Goal: Find specific page/section: Find specific page/section

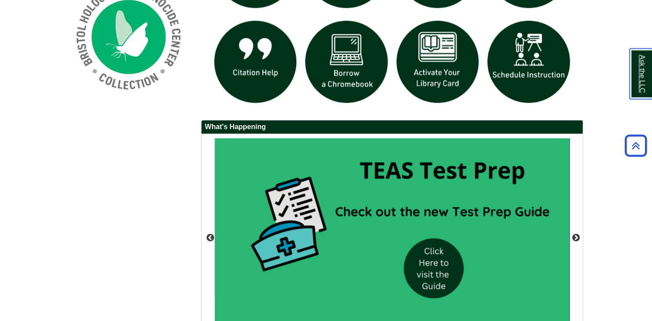
scroll to position [779, 0]
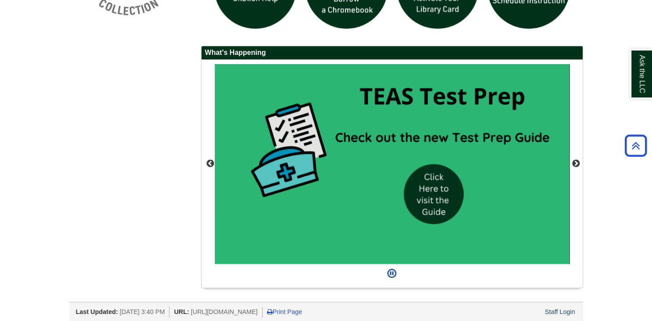
click at [573, 302] on div "Last Updated: [DATE] 3:40 PM URL: [URL][DOMAIN_NAME] Print Page Staff Login" at bounding box center [326, 313] width 514 height 22
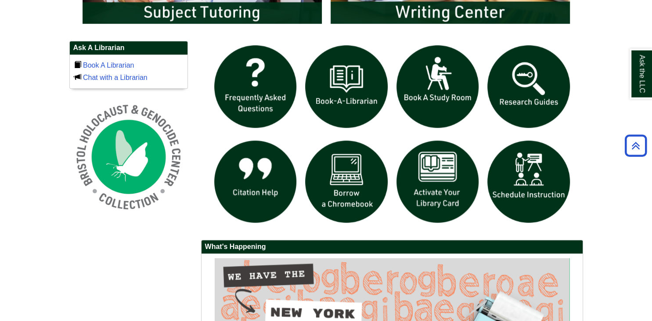
scroll to position [575, 0]
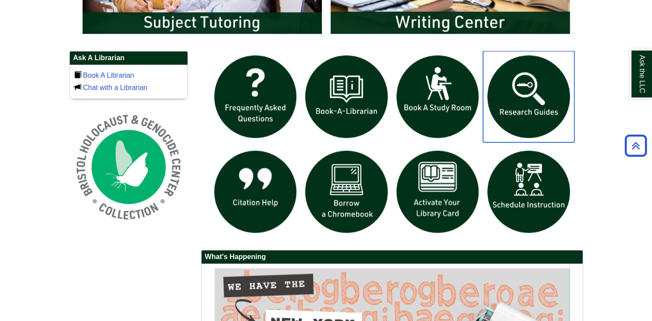
click at [535, 98] on img "slideshow" at bounding box center [528, 96] width 91 height 91
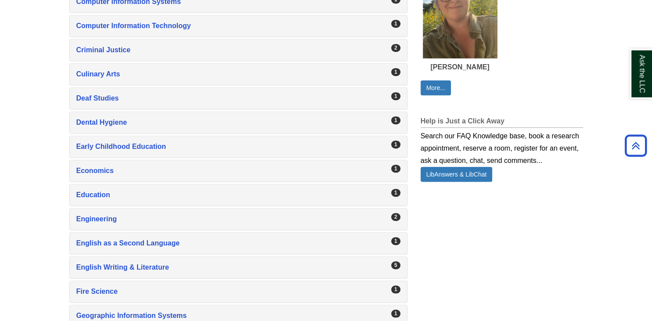
scroll to position [575, 0]
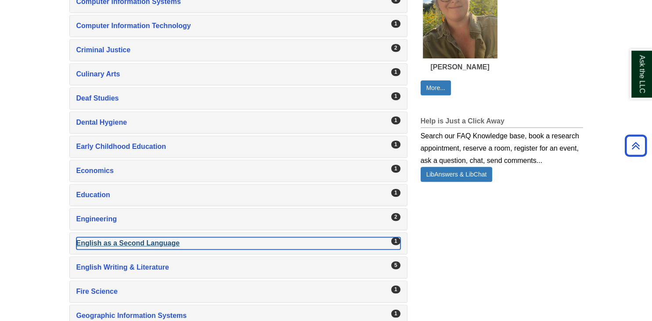
click at [115, 241] on div "English as a Second Language , 1 guides" at bounding box center [238, 243] width 324 height 12
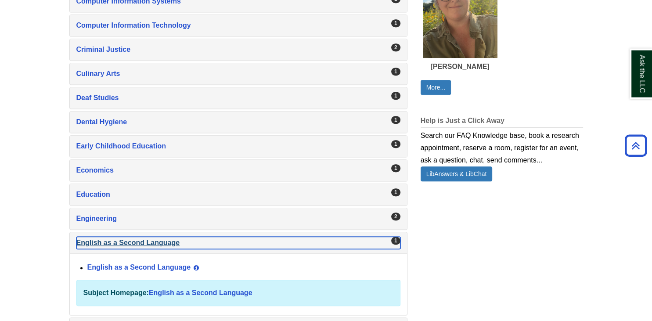
click at [114, 242] on div "English as a Second Language , 1 guides" at bounding box center [238, 243] width 324 height 12
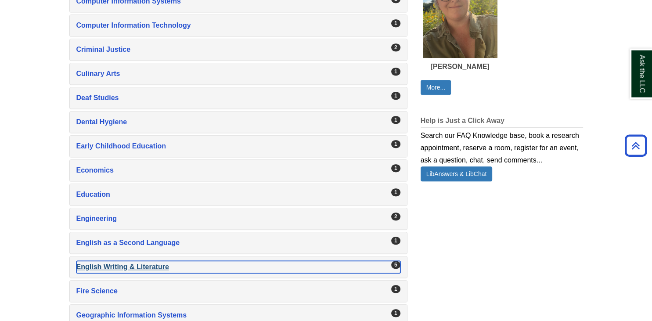
click at [110, 264] on div "English Writing & Literature , 5 guides" at bounding box center [238, 267] width 324 height 12
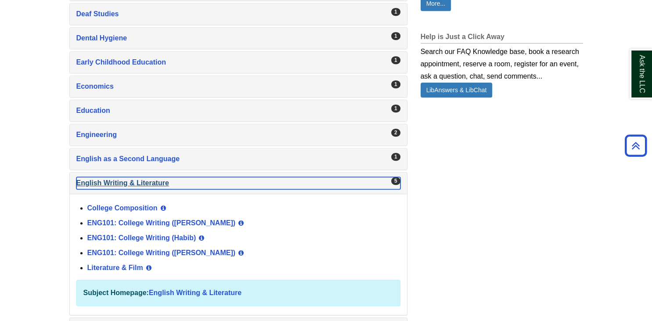
scroll to position [659, 0]
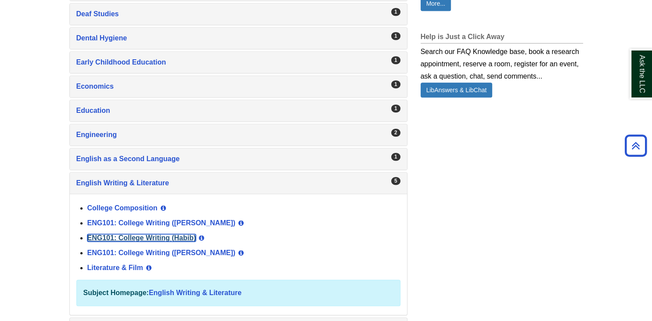
click at [131, 234] on link "ENG101: College Writing (Habib)" at bounding box center [141, 237] width 109 height 7
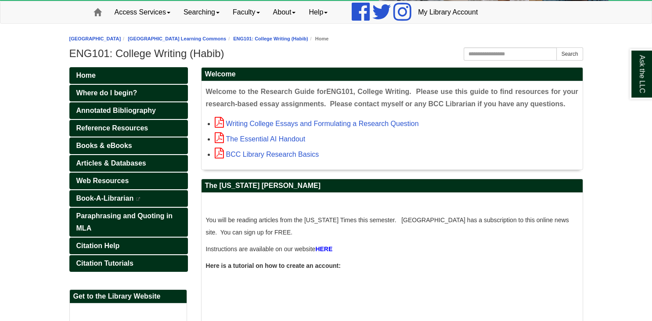
scroll to position [70, 0]
